Goal: Information Seeking & Learning: Learn about a topic

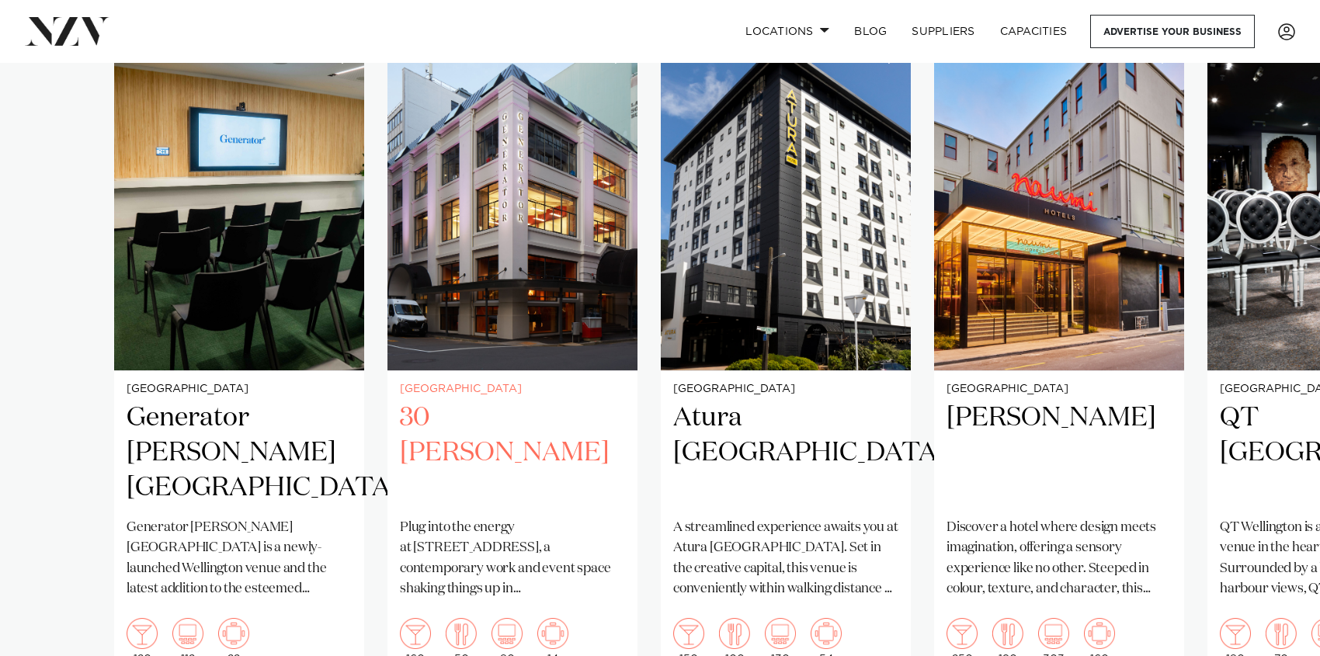
scroll to position [1098, 0]
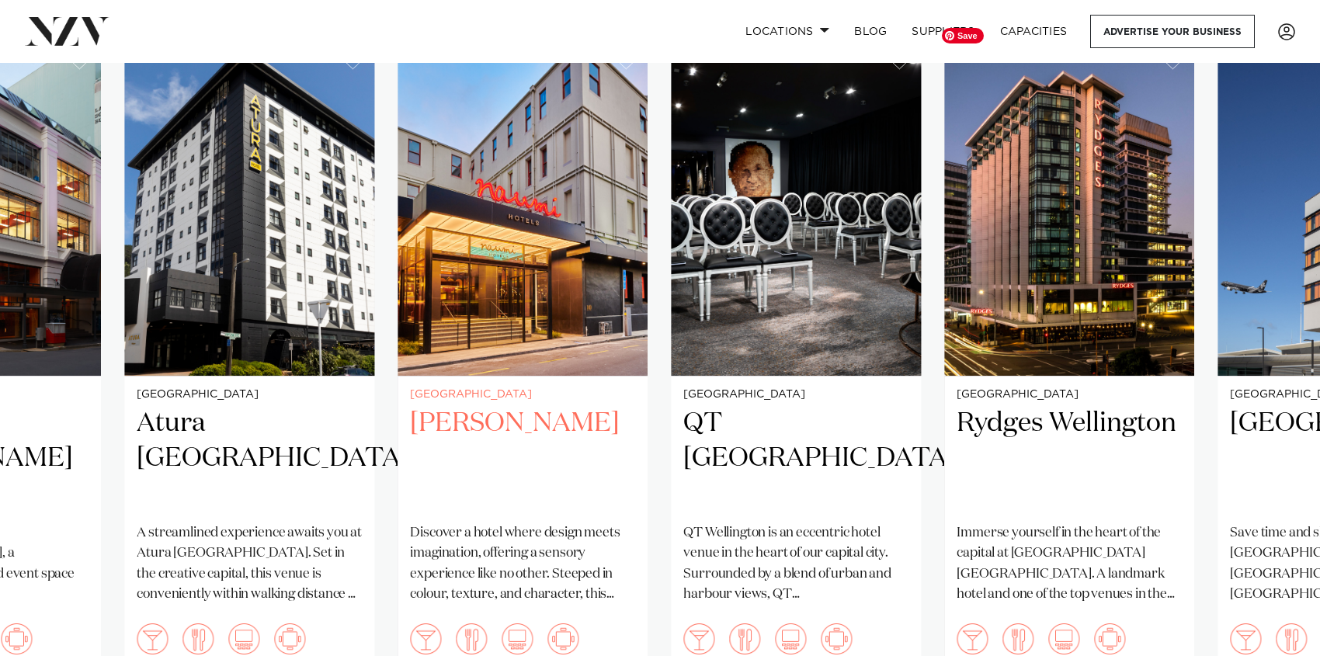
click at [526, 394] on link "Wellington [PERSON_NAME][GEOGRAPHIC_DATA] Discover a hotel where design meets i…" at bounding box center [523, 361] width 250 height 642
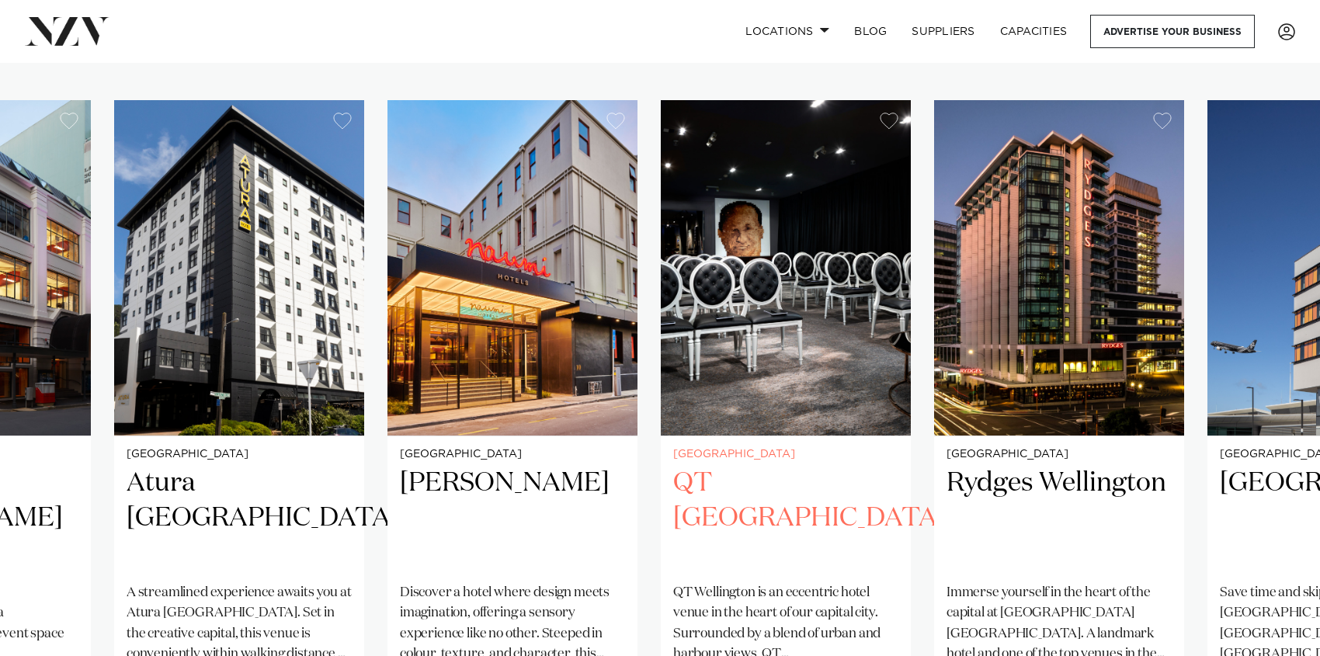
scroll to position [1036, 0]
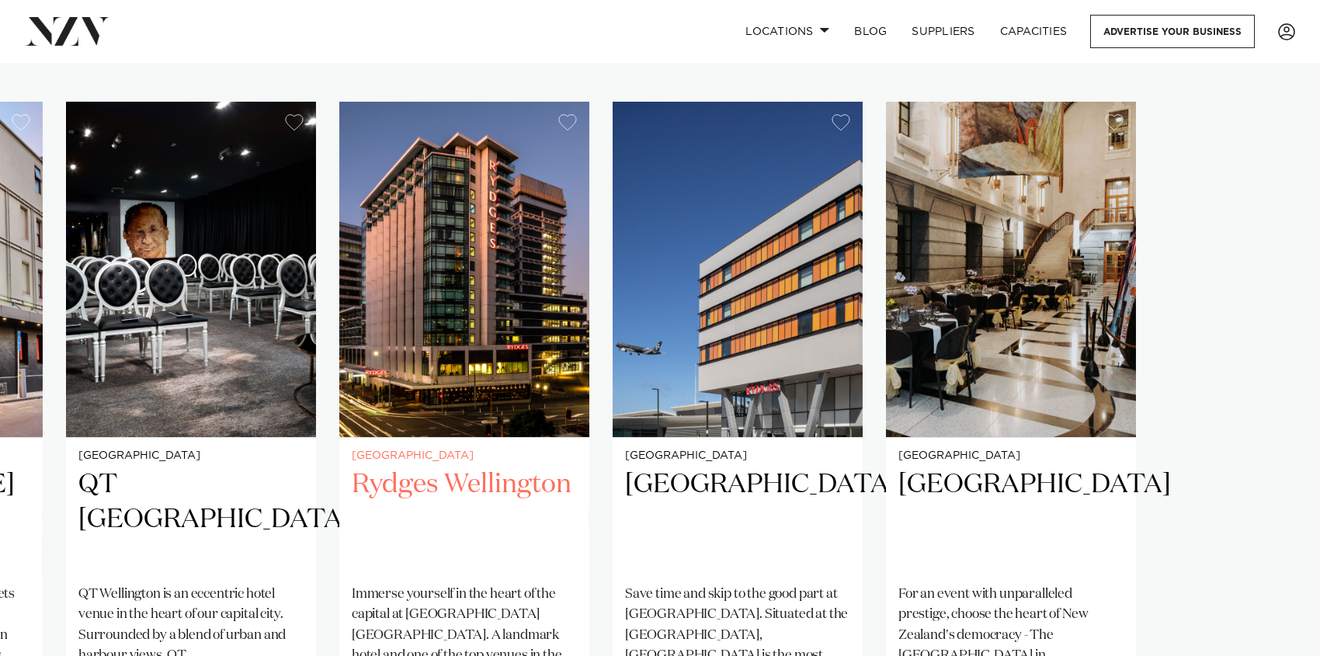
click at [347, 443] on link "Wellington Rydges [GEOGRAPHIC_DATA] Immerse yourself in the heart of the capita…" at bounding box center [464, 423] width 250 height 642
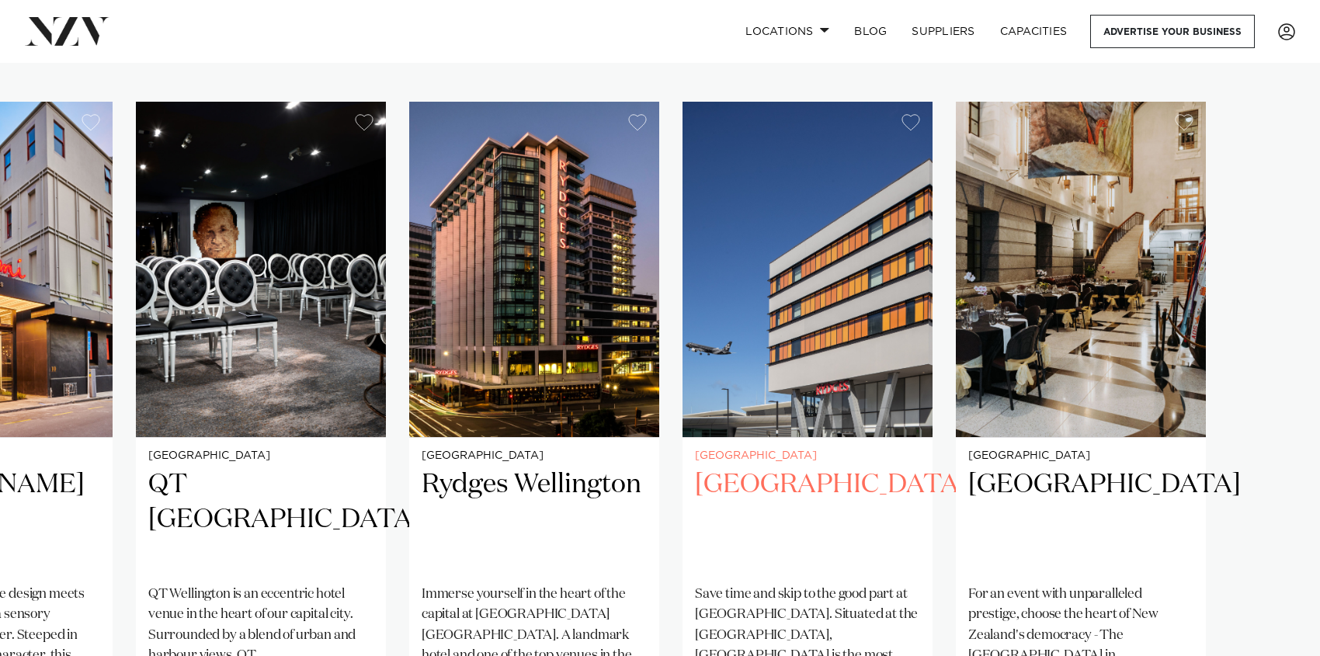
click at [810, 470] on h2 "[GEOGRAPHIC_DATA]" at bounding box center [807, 519] width 225 height 105
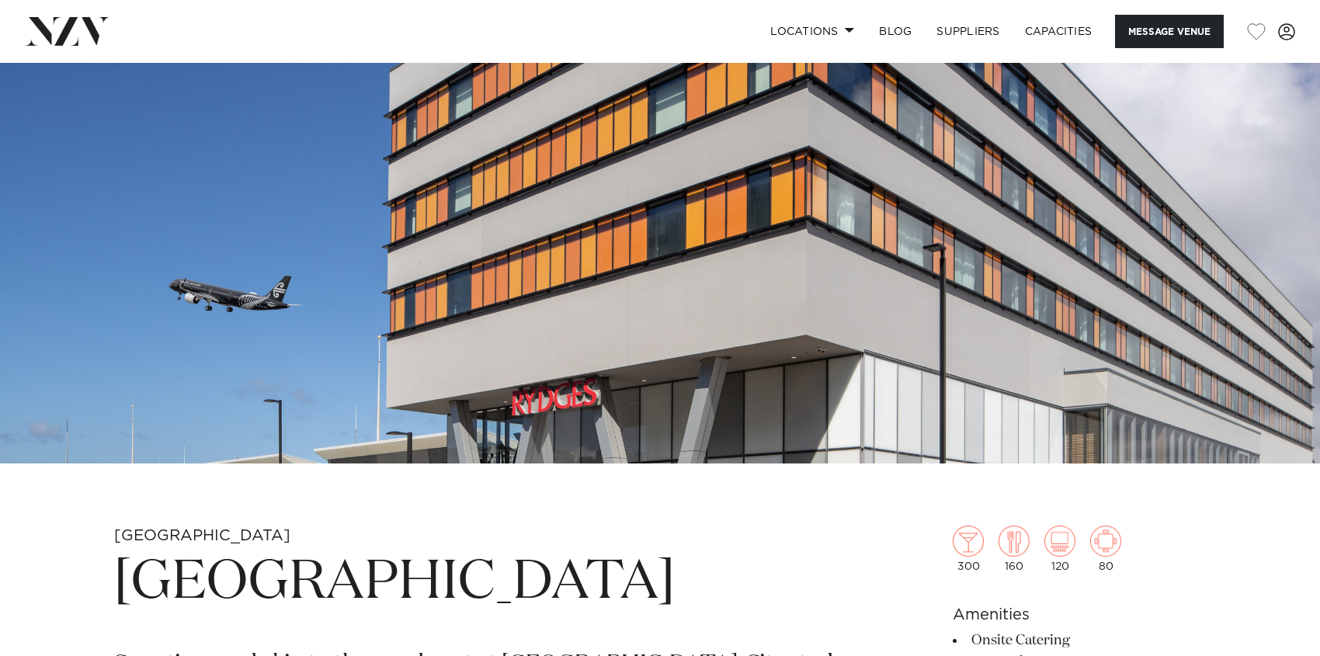
scroll to position [215, 0]
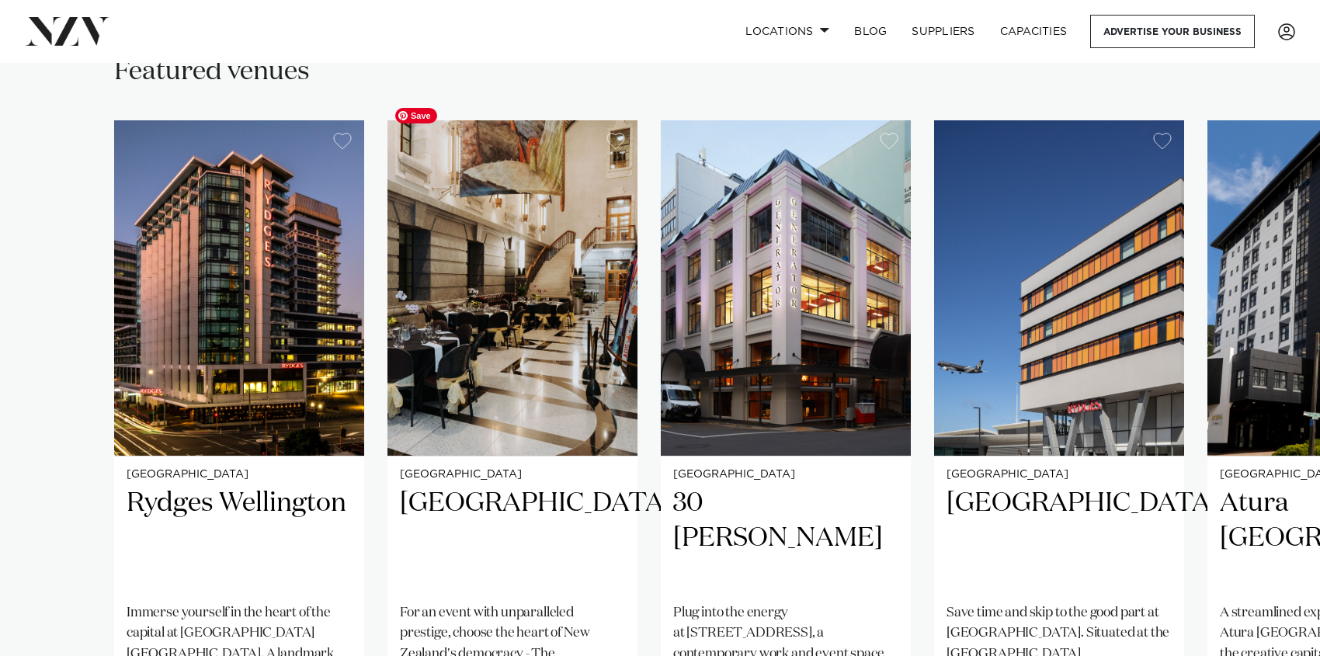
scroll to position [1036, 0]
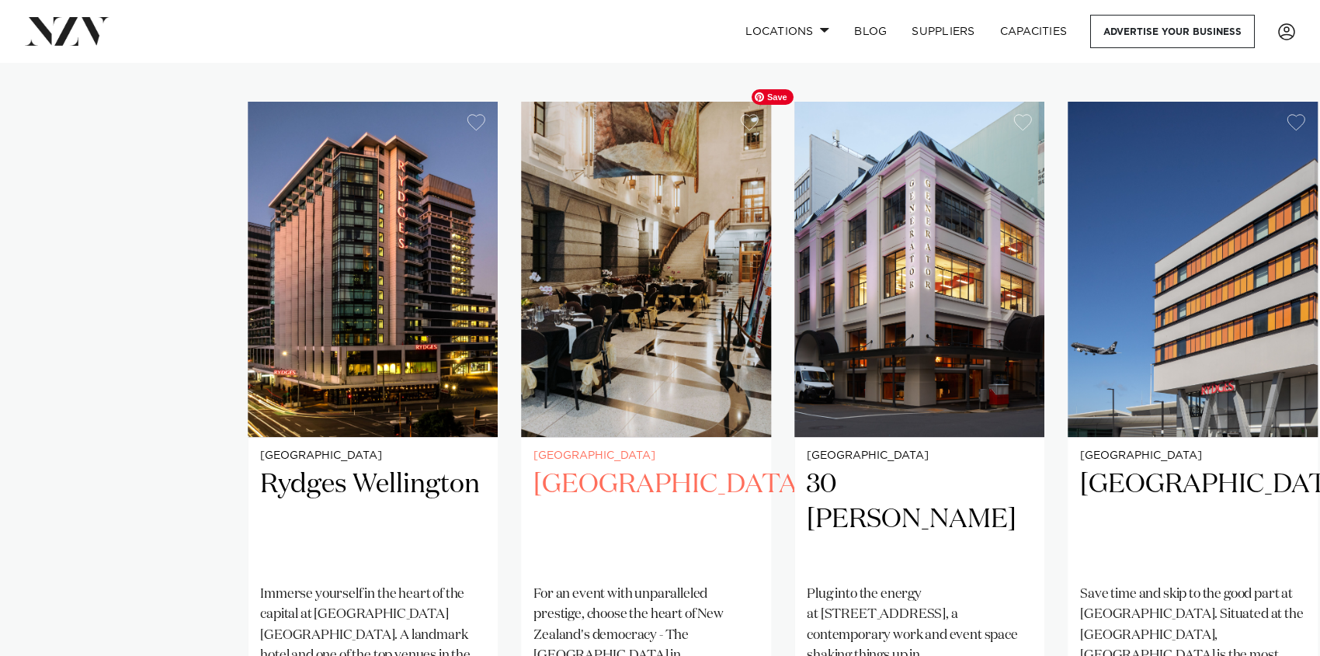
click at [0, 0] on slot "Wellington Rydges Wellington Immerse yourself in the heart of the capital at Ry…" at bounding box center [0, 0] width 0 height 0
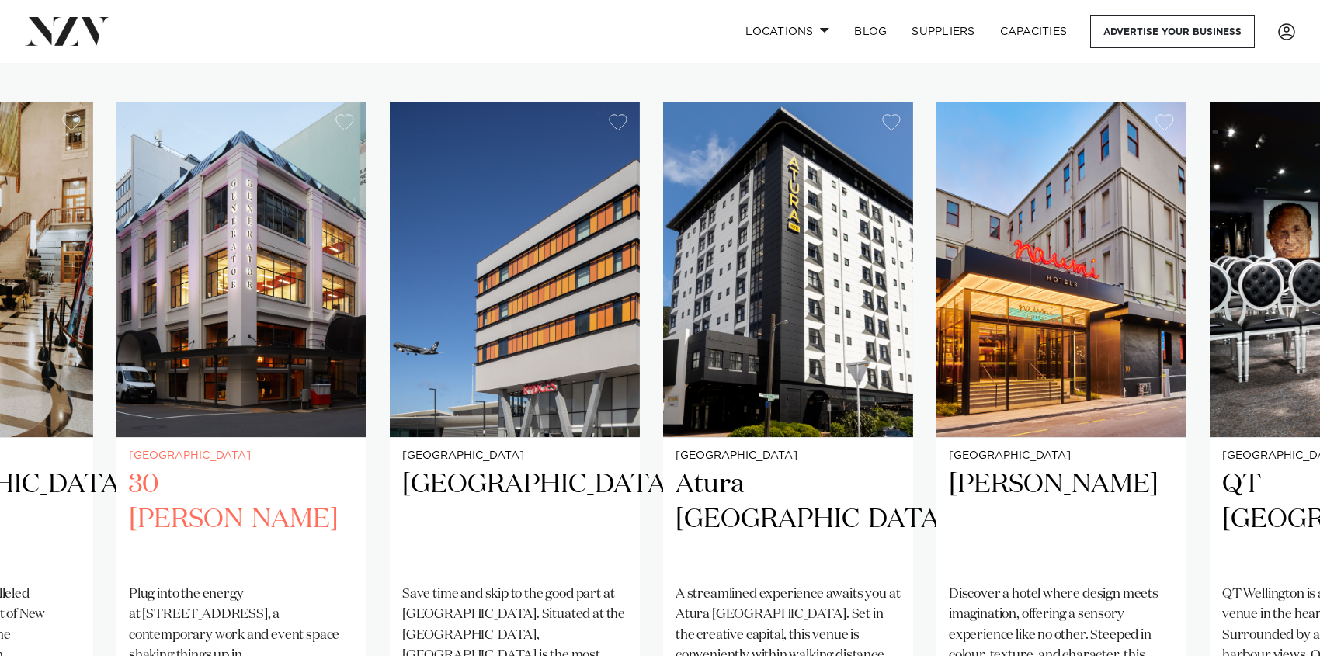
click at [241, 450] on link "Wellington 30 Waring Taylor Plug into the energy at 30 Waring Taylor Street, a …" at bounding box center [241, 423] width 250 height 642
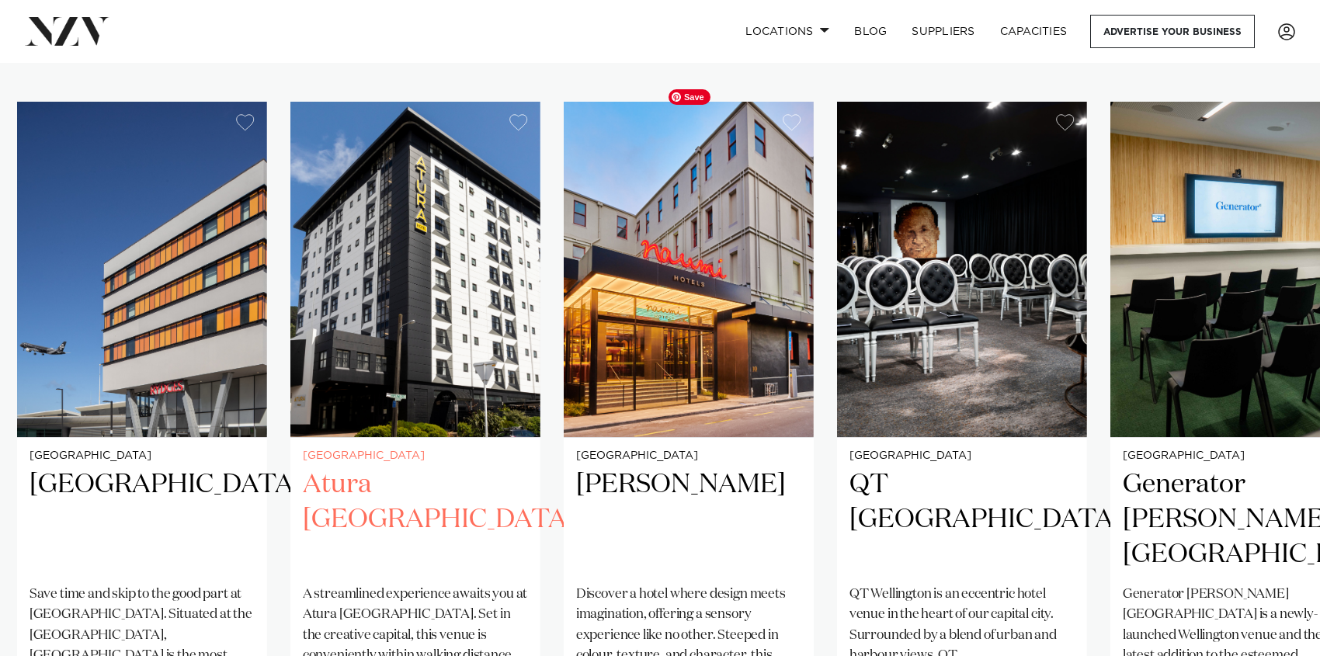
click at [411, 359] on img "5 / 8" at bounding box center [415, 269] width 250 height 335
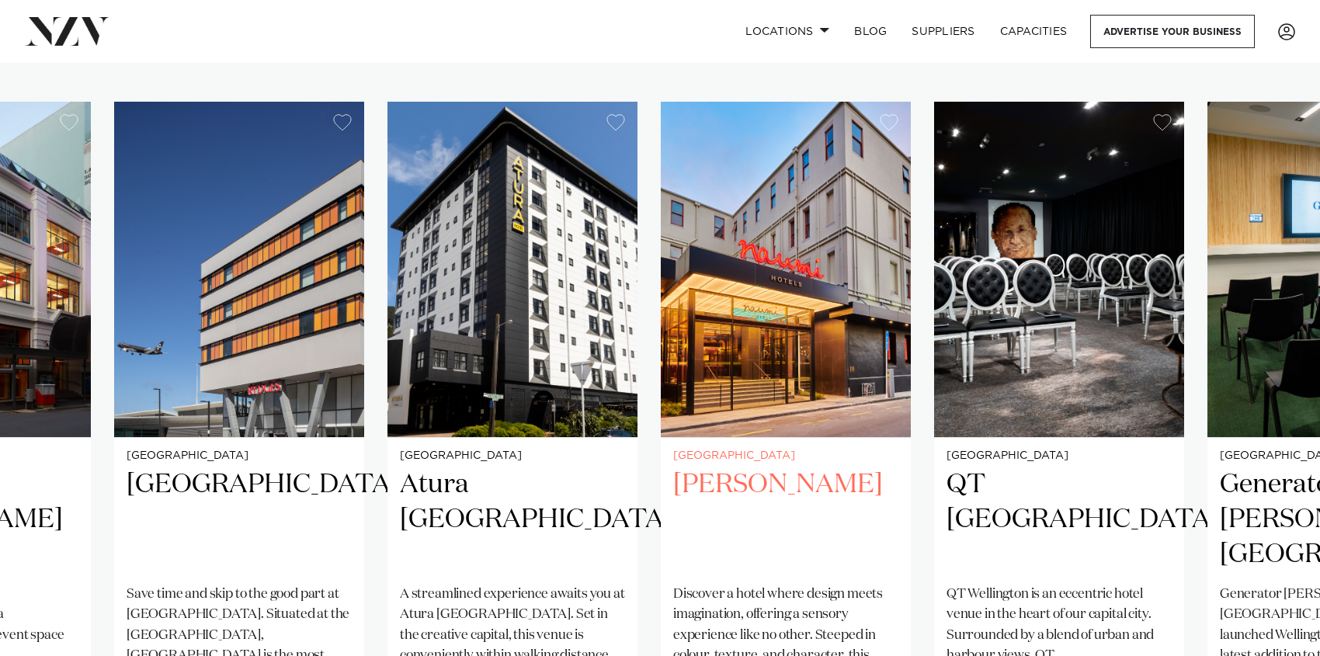
click at [754, 473] on h2 "[PERSON_NAME]" at bounding box center [785, 519] width 225 height 105
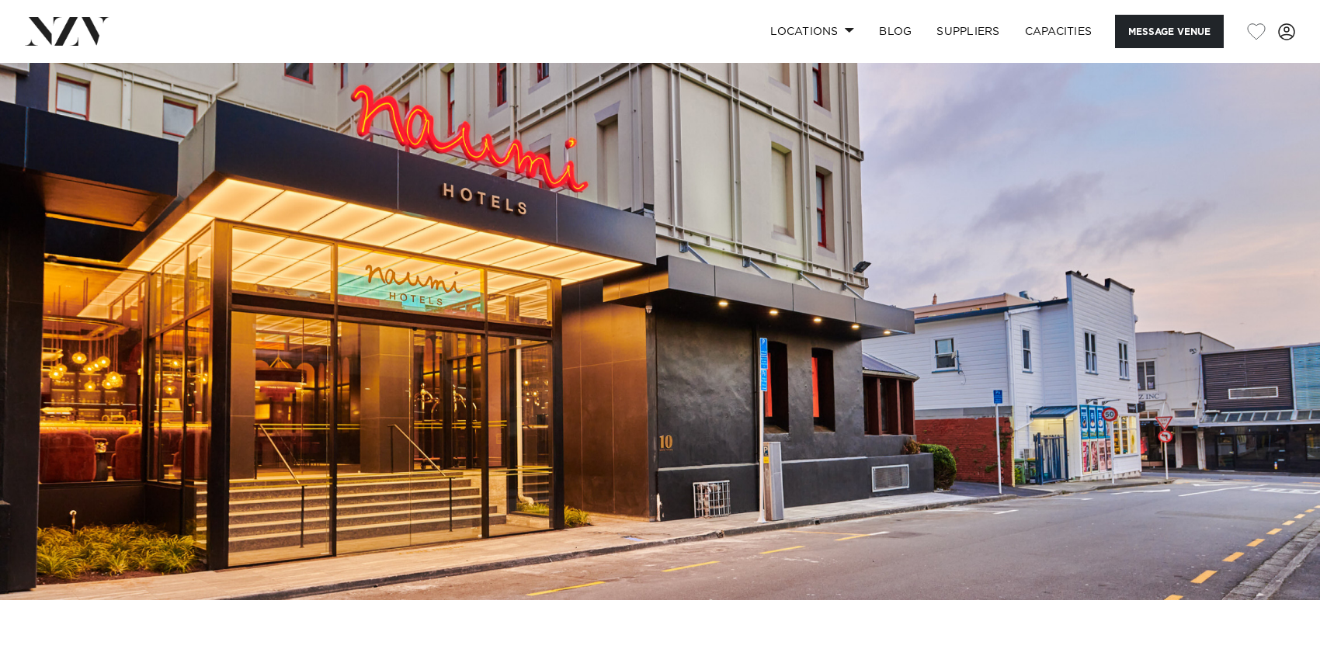
scroll to position [684, 0]
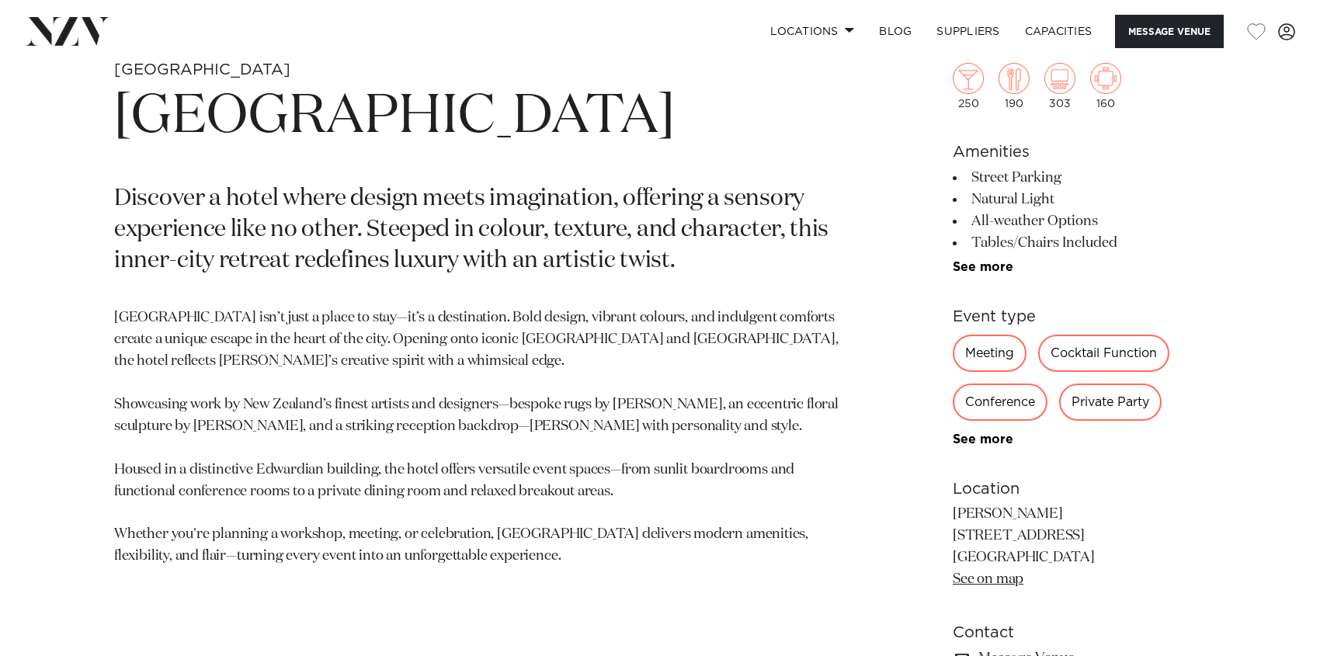
click at [999, 396] on div "Conference" at bounding box center [1000, 402] width 95 height 37
click at [1009, 405] on div "Conference" at bounding box center [1000, 402] width 95 height 37
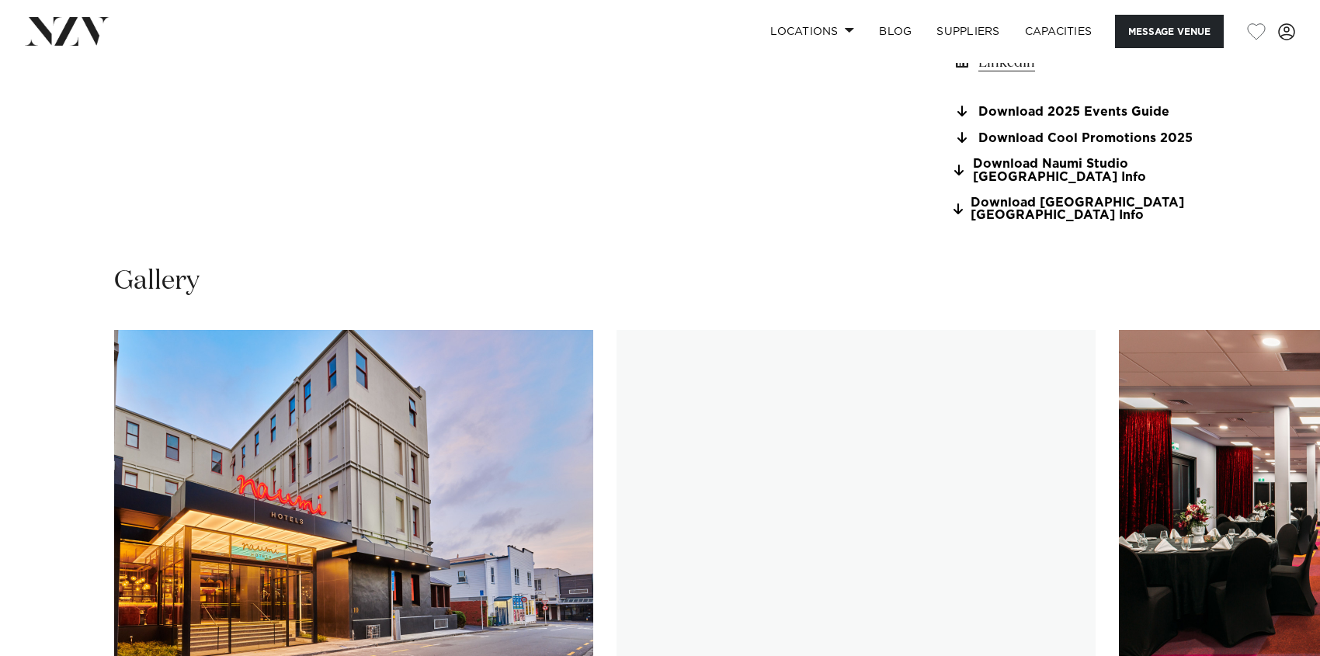
scroll to position [1588, 0]
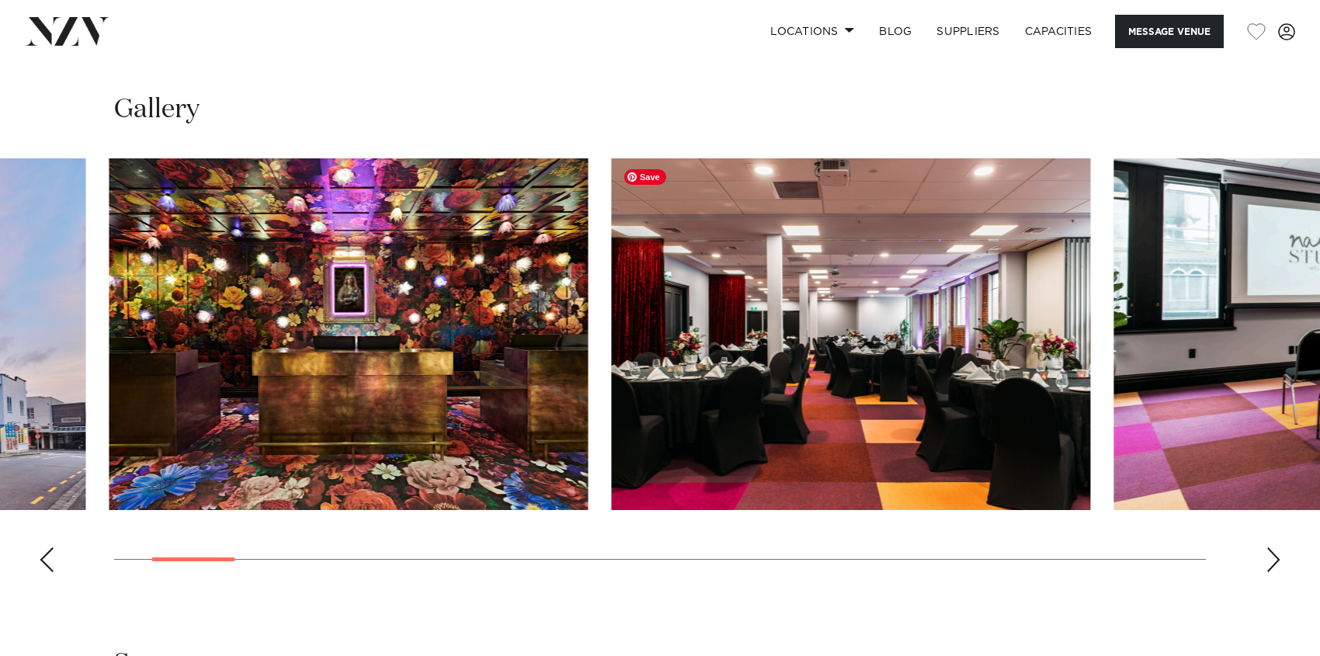
click at [526, 436] on img "2 / 29" at bounding box center [348, 334] width 479 height 352
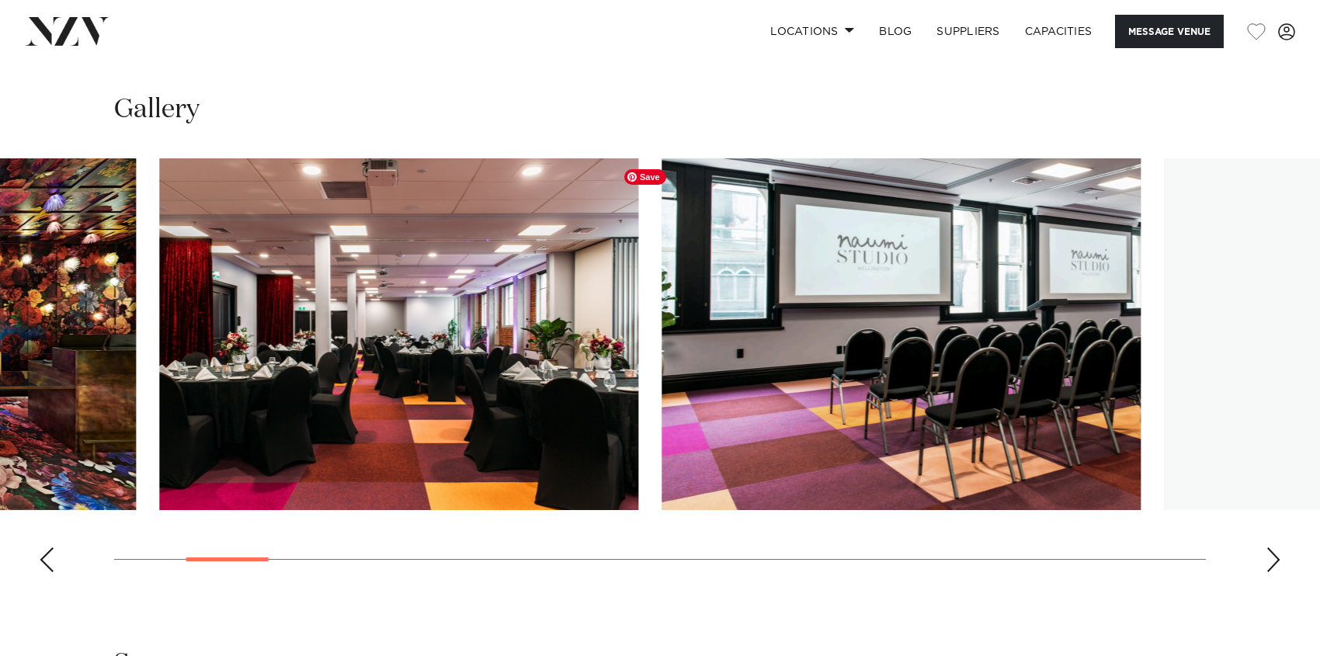
click at [309, 451] on img "3 / 29" at bounding box center [398, 334] width 479 height 352
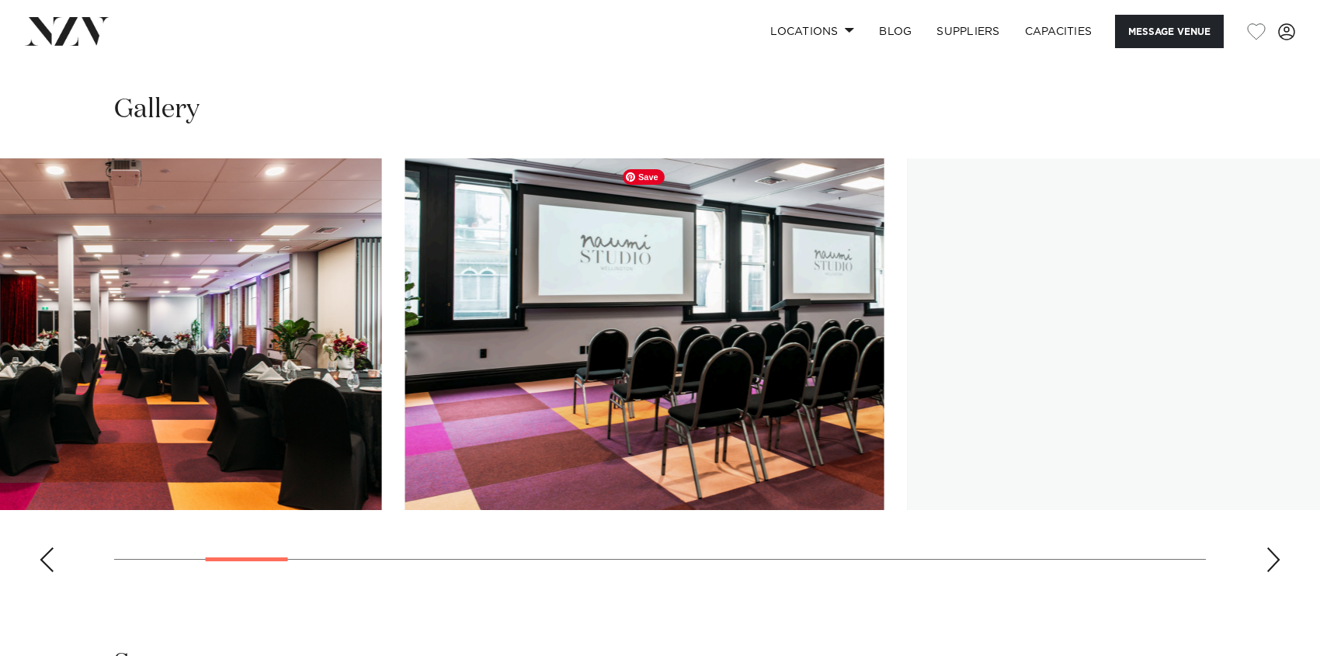
click at [405, 484] on img "4 / 29" at bounding box center [644, 334] width 479 height 352
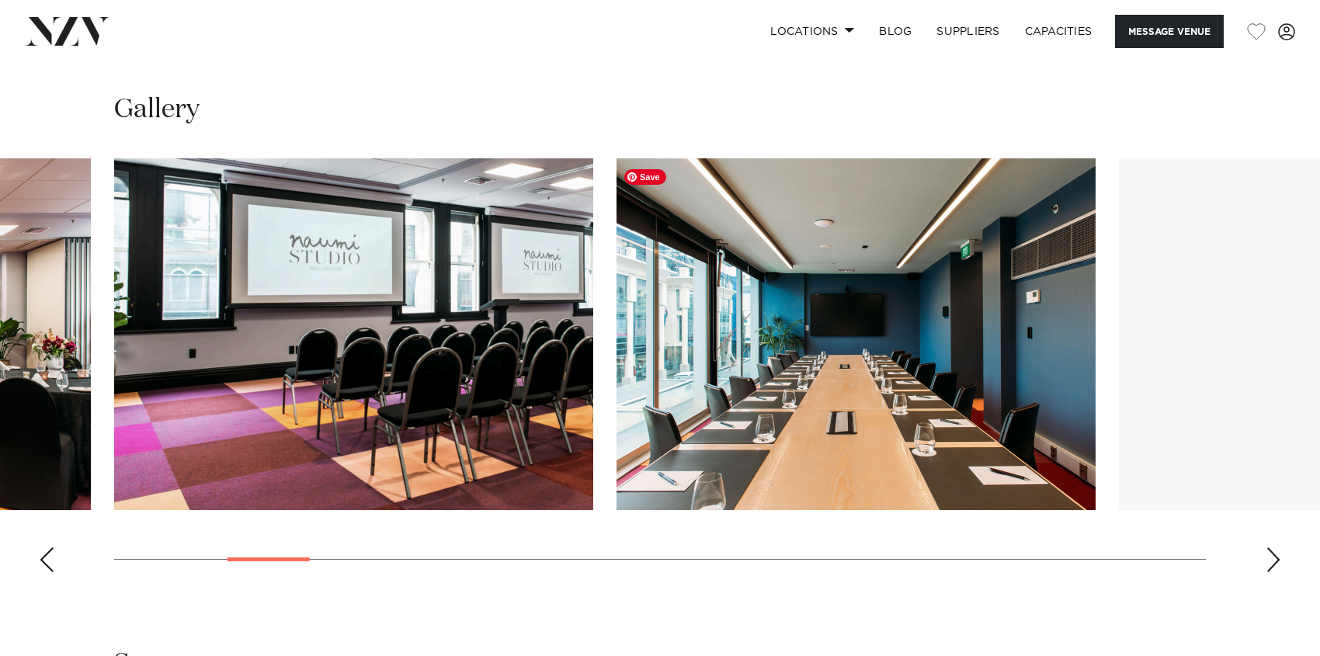
click at [616, 471] on img "5 / 29" at bounding box center [855, 334] width 479 height 352
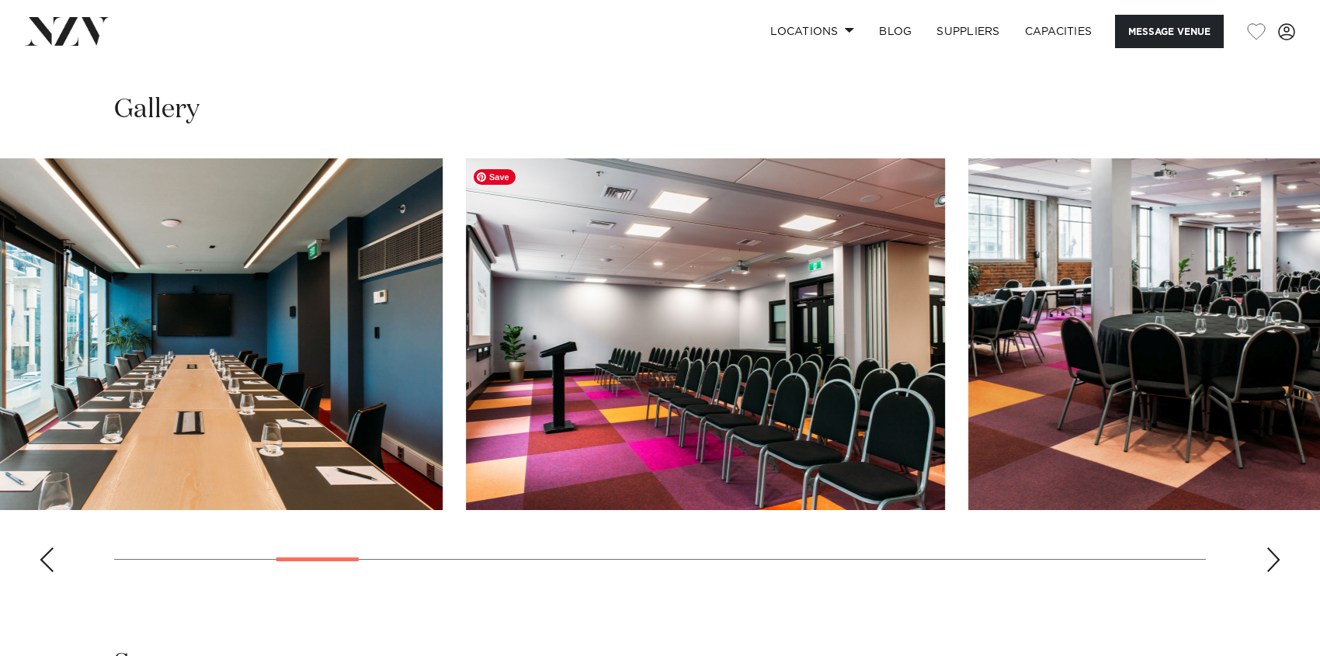
click at [466, 452] on img "6 / 29" at bounding box center [705, 334] width 479 height 352
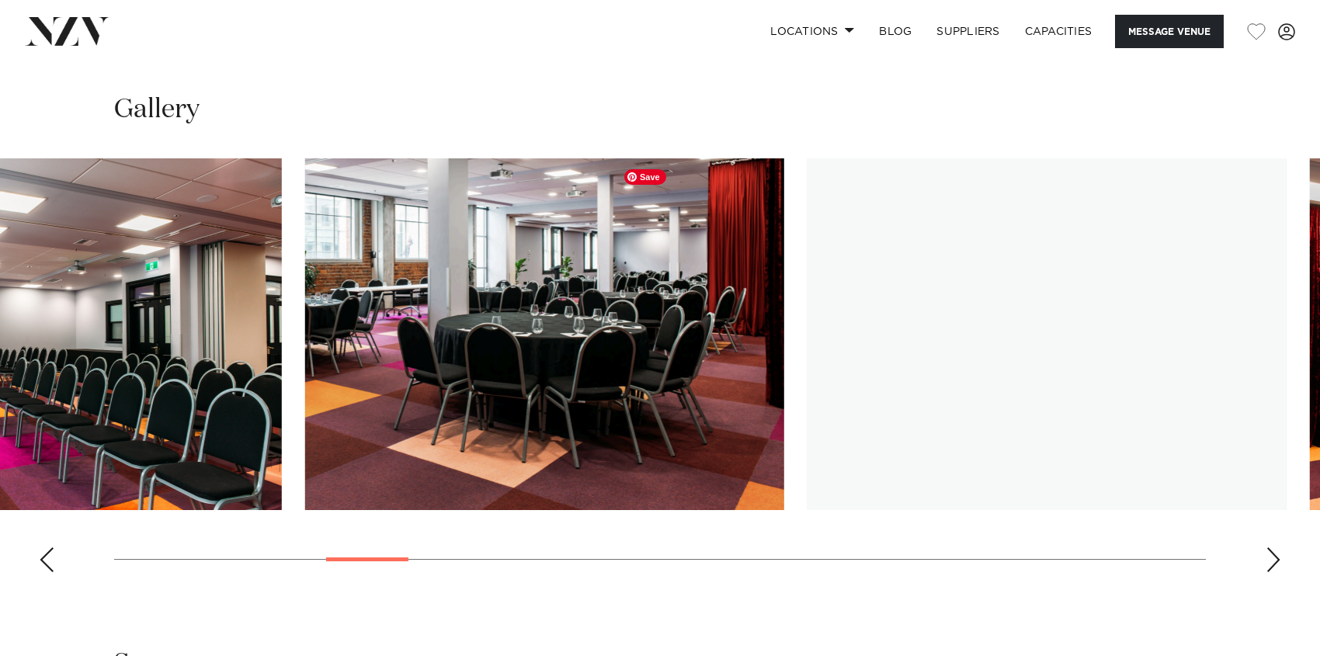
click at [472, 449] on img "7 / 29" at bounding box center [544, 334] width 479 height 352
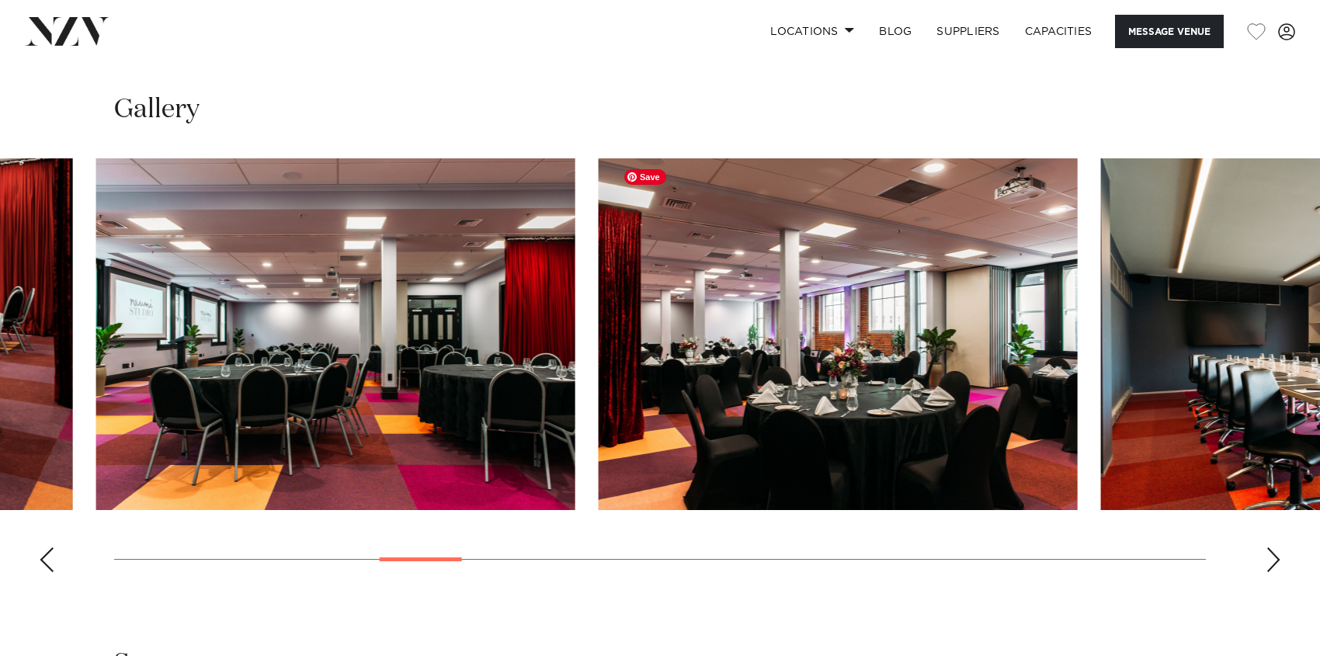
click at [492, 394] on img "8 / 29" at bounding box center [335, 334] width 479 height 352
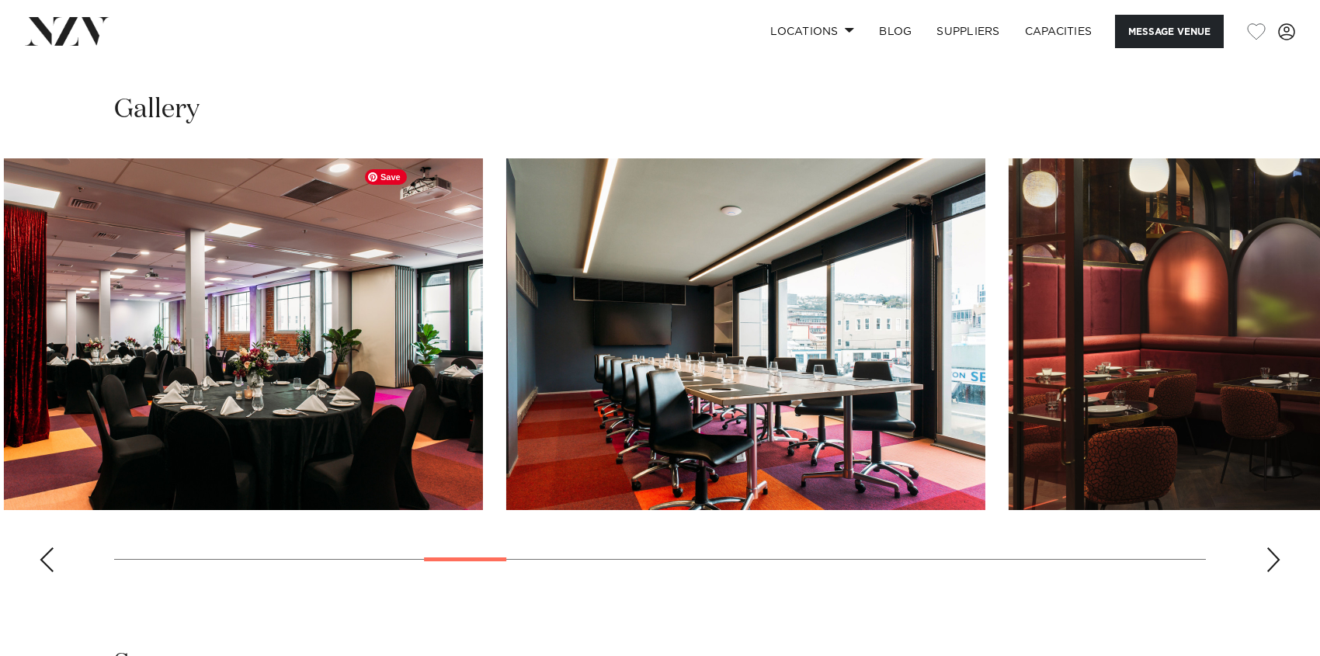
click at [99, 416] on img "9 / 29" at bounding box center [243, 334] width 479 height 352
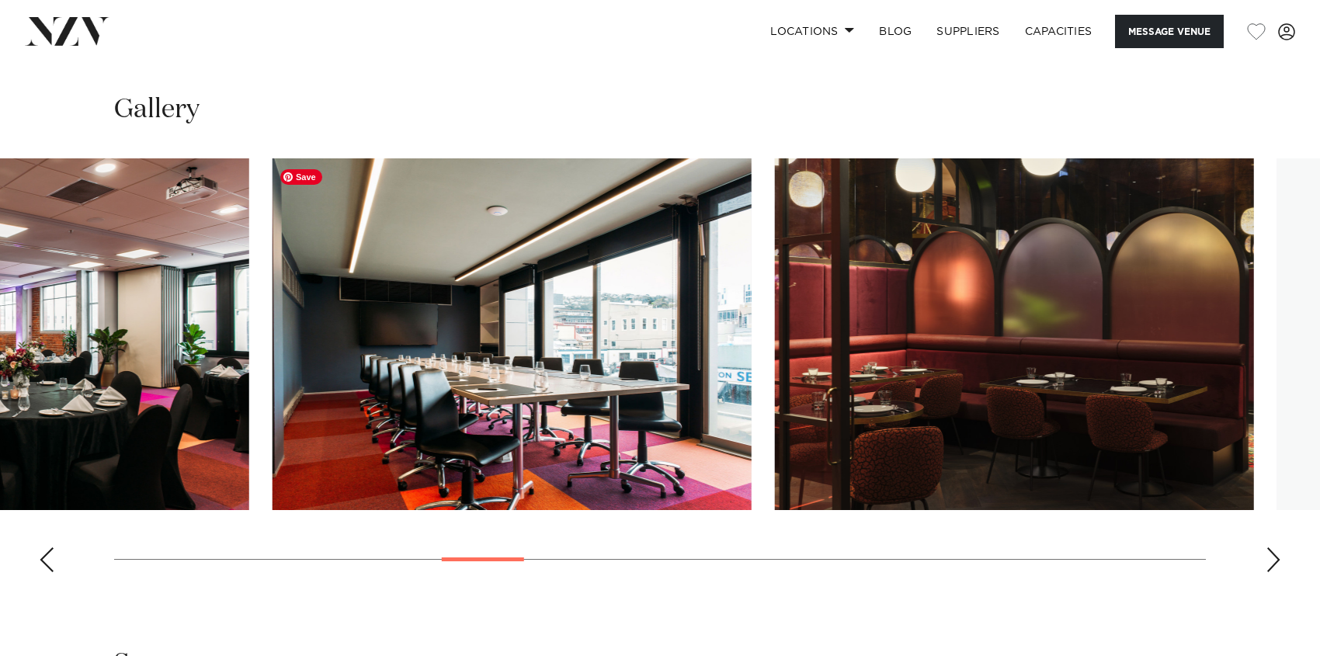
click at [0, 404] on html "Locations Auckland Wellington Christchurch Queenstown Hamilton Northland Bay of…" at bounding box center [660, 668] width 1320 height 4512
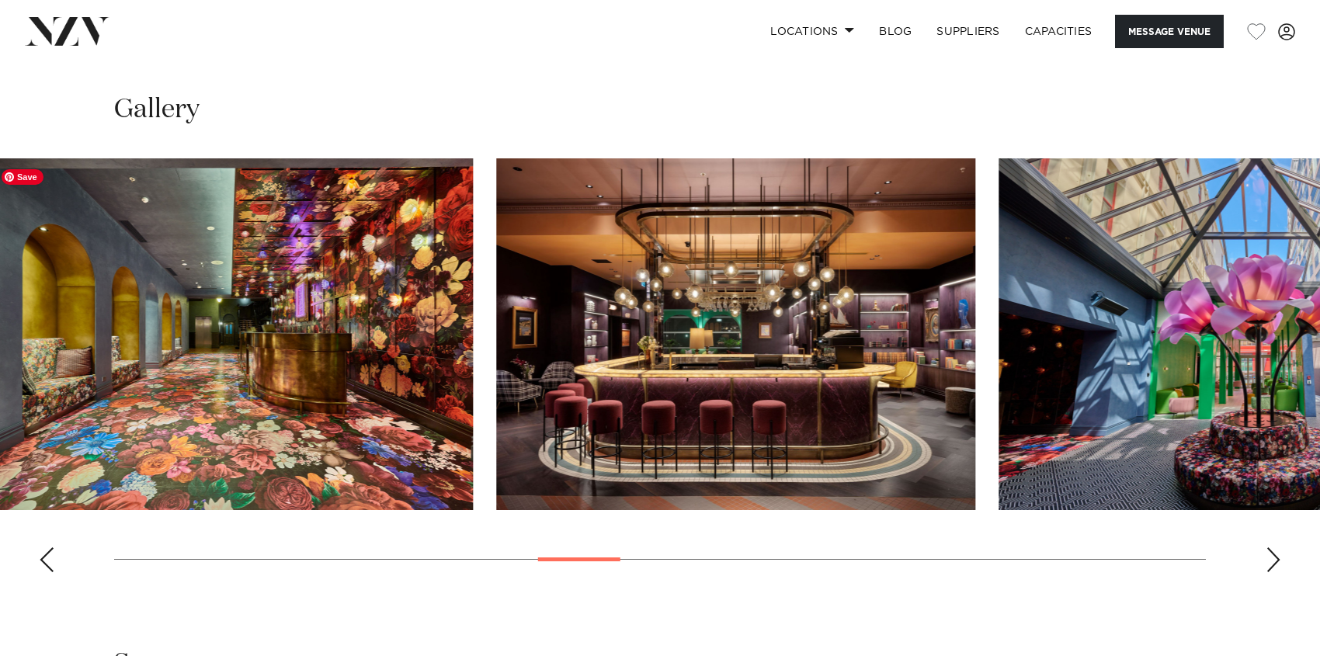
click at [2, 424] on img "12 / 29" at bounding box center [233, 334] width 479 height 352
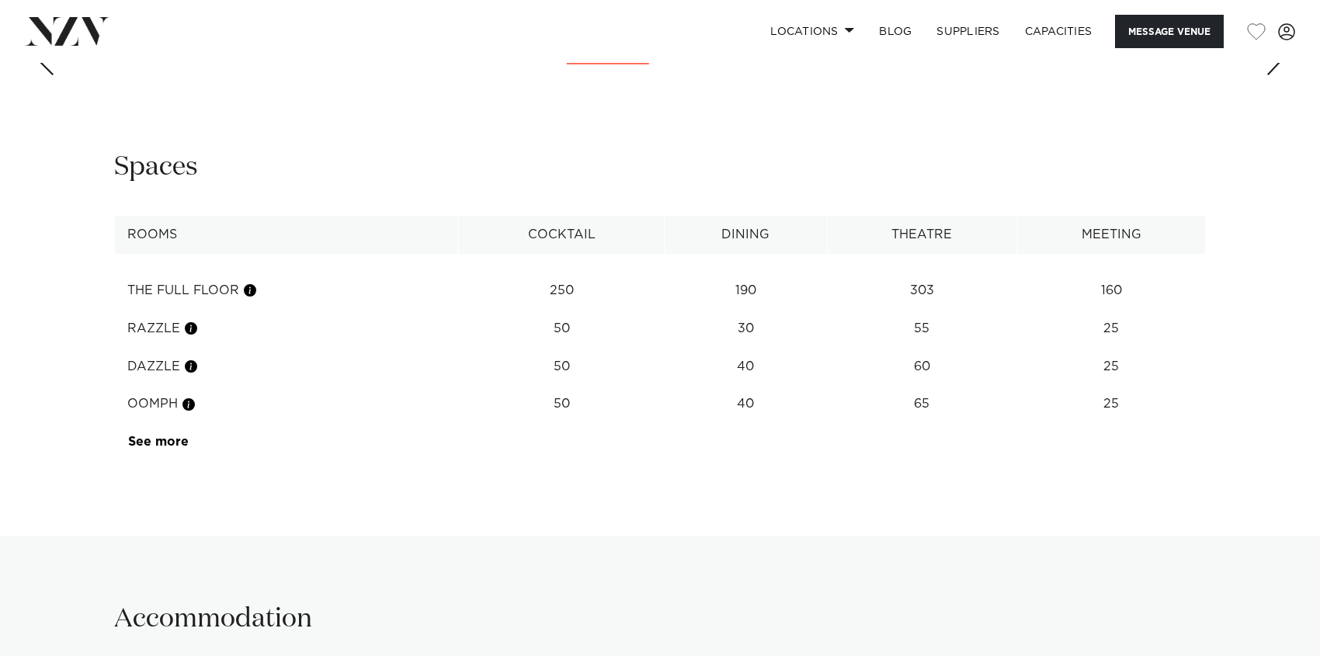
scroll to position [2146, 0]
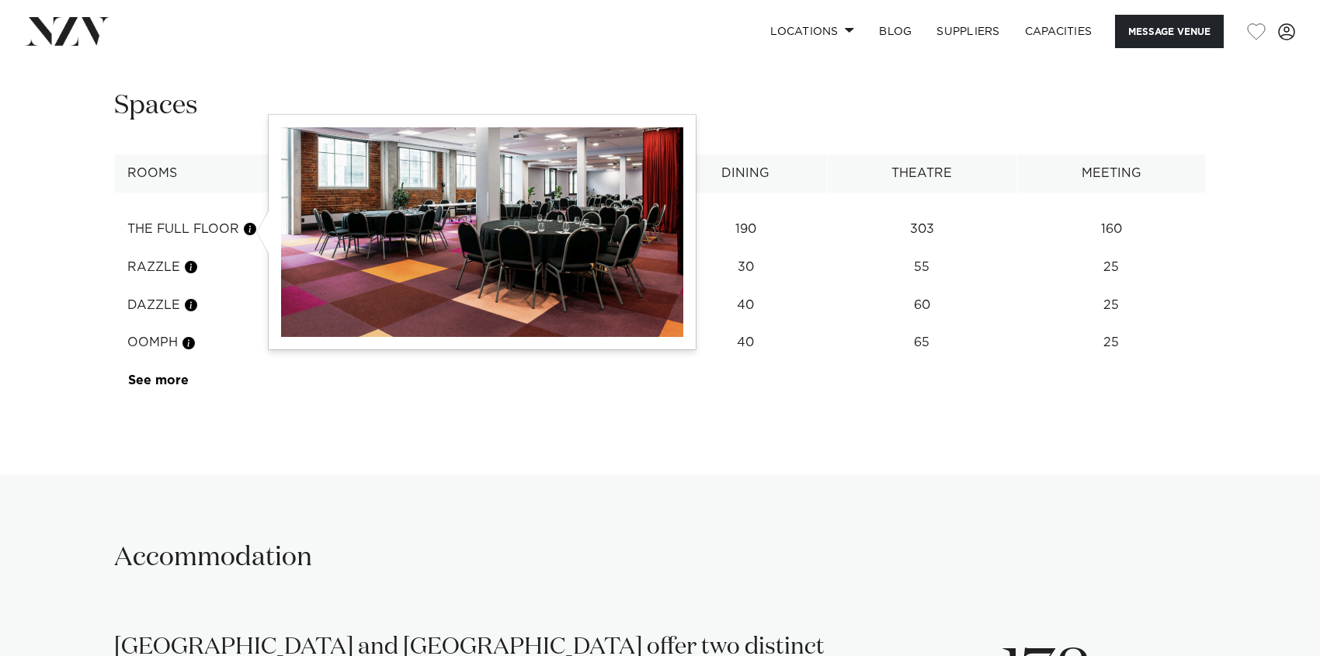
click at [252, 228] on button "button" at bounding box center [250, 229] width 16 height 16
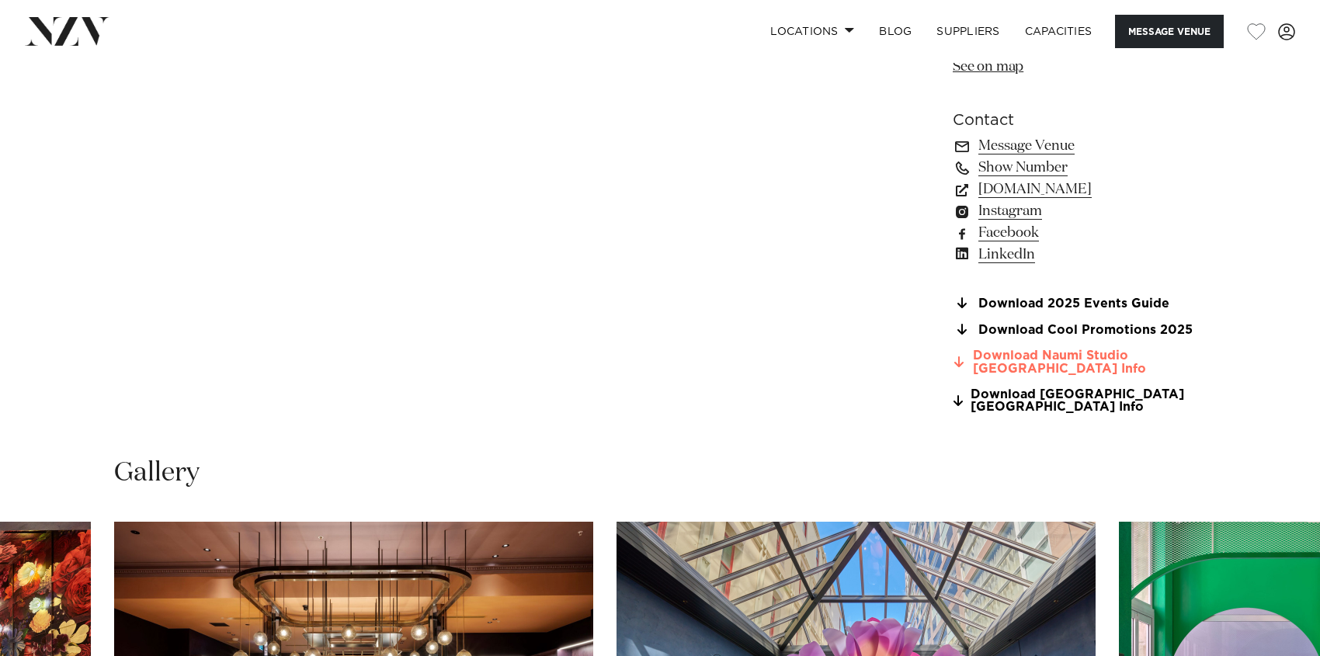
scroll to position [1215, 0]
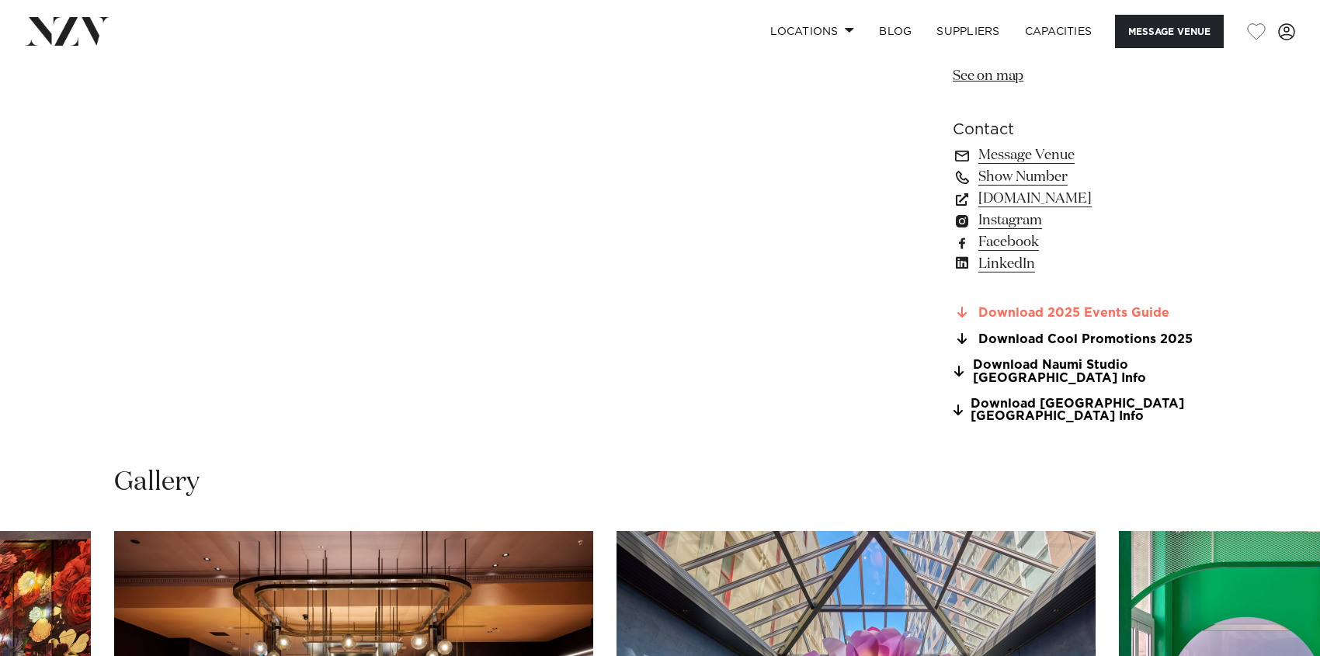
click at [1102, 315] on link "Download 2025 Events Guide" at bounding box center [1079, 313] width 253 height 14
